Goal: Find specific page/section

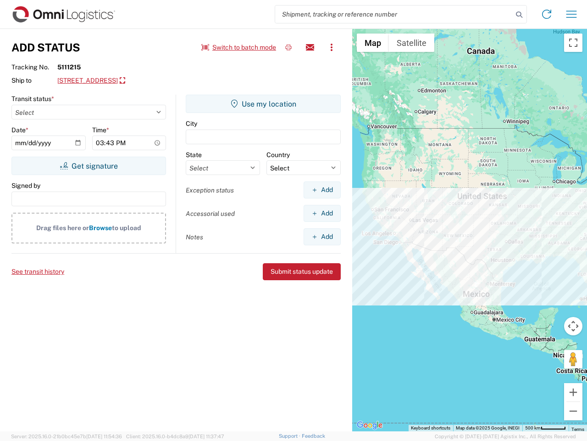
click at [394, 14] on input "search" at bounding box center [394, 14] width 238 height 17
click at [520, 15] on icon at bounding box center [519, 14] width 13 height 13
click at [547, 14] on icon at bounding box center [547, 14] width 15 height 15
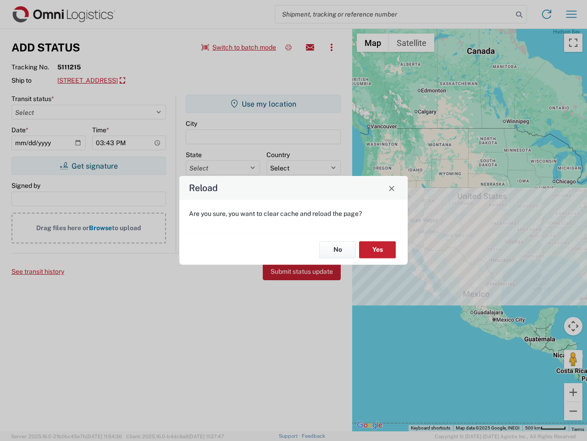
click at [572, 14] on div "Reload Are you sure, you want to clear cache and reload the page? No Yes" at bounding box center [293, 220] width 587 height 441
click at [239, 47] on div "Reload Are you sure, you want to clear cache and reload the page? No Yes" at bounding box center [293, 220] width 587 height 441
click at [289, 47] on div "Reload Are you sure, you want to clear cache and reload the page? No Yes" at bounding box center [293, 220] width 587 height 441
click at [310, 47] on div "Reload Are you sure, you want to clear cache and reload the page? No Yes" at bounding box center [293, 220] width 587 height 441
click at [332, 47] on div "Reload Are you sure, you want to clear cache and reload the page? No Yes" at bounding box center [293, 220] width 587 height 441
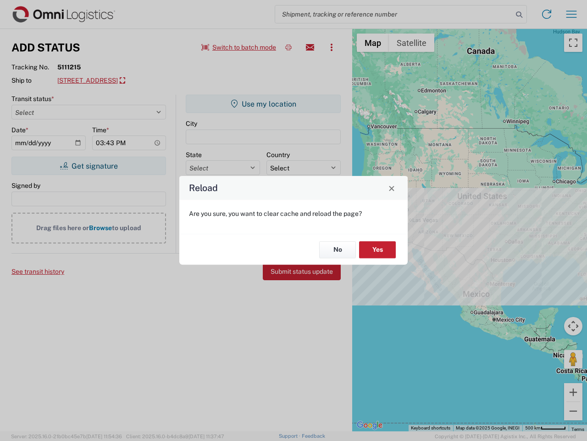
click at [140, 81] on div "Reload Are you sure, you want to clear cache and reload the page? No Yes" at bounding box center [293, 220] width 587 height 441
click at [89, 166] on div "Reload Are you sure, you want to clear cache and reload the page? No Yes" at bounding box center [293, 220] width 587 height 441
